Goal: Information Seeking & Learning: Learn about a topic

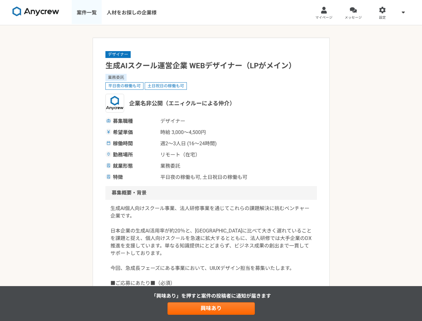
click at [94, 15] on link "案件一覧" at bounding box center [87, 12] width 30 height 25
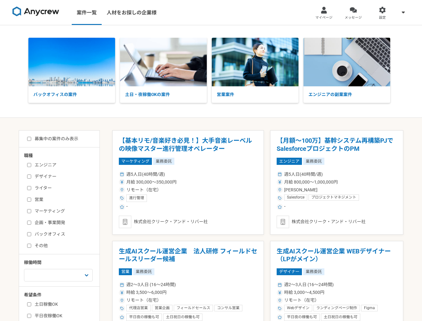
click at [51, 179] on label "デザイナー" at bounding box center [63, 176] width 72 height 7
click at [31, 179] on input "デザイナー" at bounding box center [29, 177] width 4 height 4
checkbox input "true"
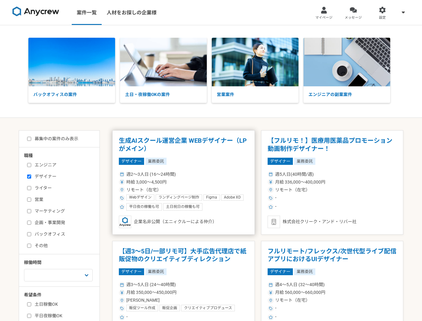
click at [186, 172] on div "週2〜3人日 (16〜24時間)" at bounding box center [183, 174] width 129 height 7
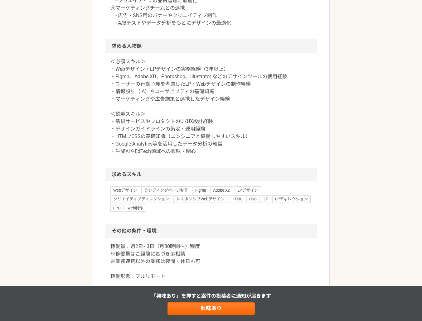
scroll to position [514, 0]
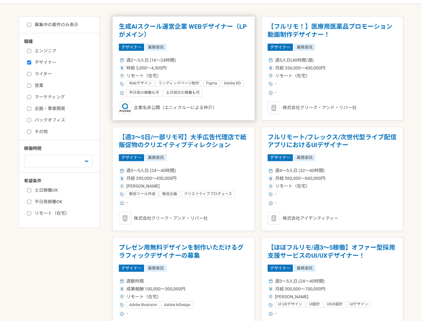
scroll to position [161, 0]
